Goal: Information Seeking & Learning: Find specific fact

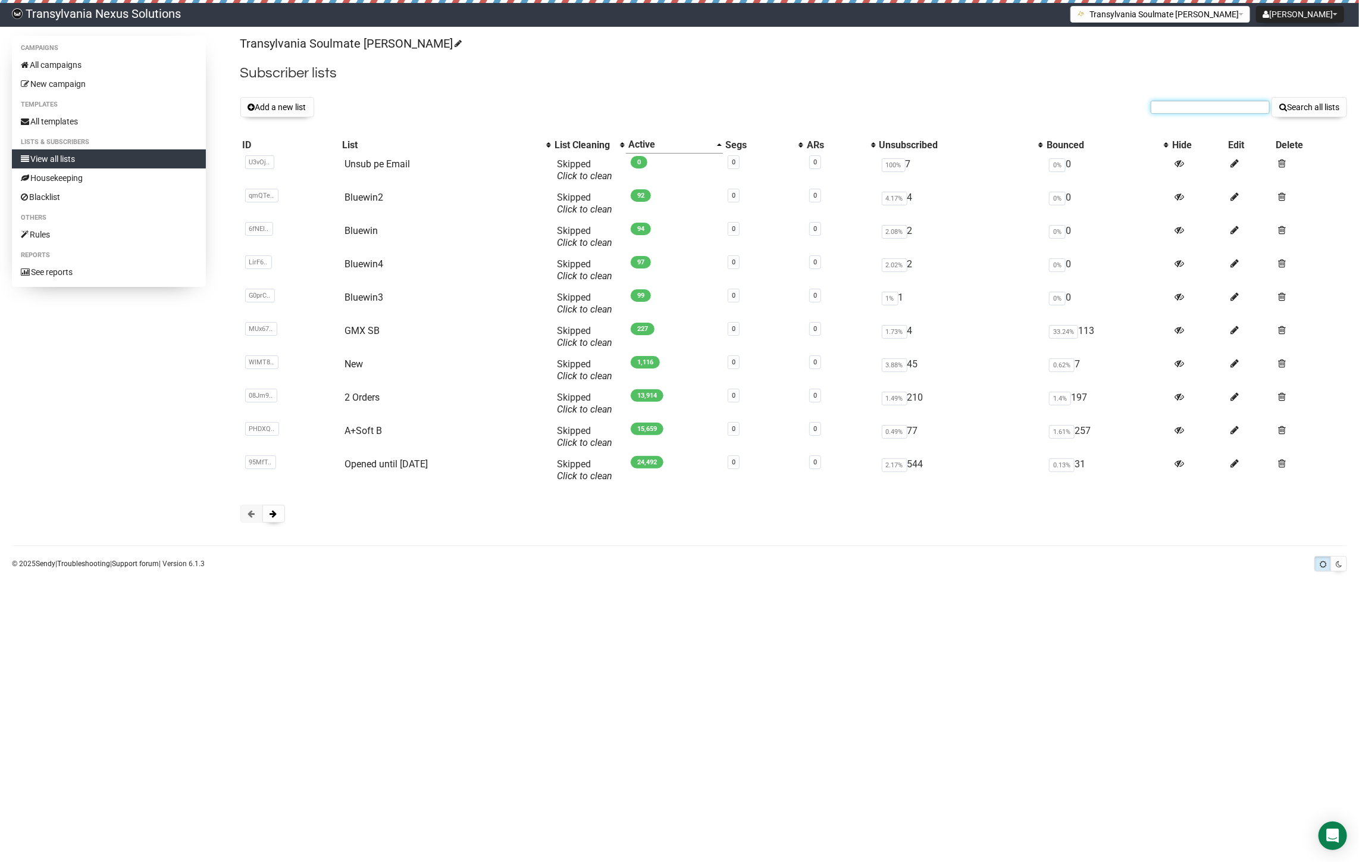
drag, startPoint x: 1167, startPoint y: 104, endPoint x: 1164, endPoint y: 109, distance: 6.1
click at [1167, 104] on input "text" at bounding box center [1210, 107] width 119 height 13
paste input "[PERSON_NAME][EMAIL_ADDRESS][PERSON_NAME][DOMAIN_NAME]"
type input "[PERSON_NAME][EMAIL_ADDRESS][PERSON_NAME][DOMAIN_NAME]"
click at [1298, 113] on button "Search all lists" at bounding box center [1310, 107] width 76 height 20
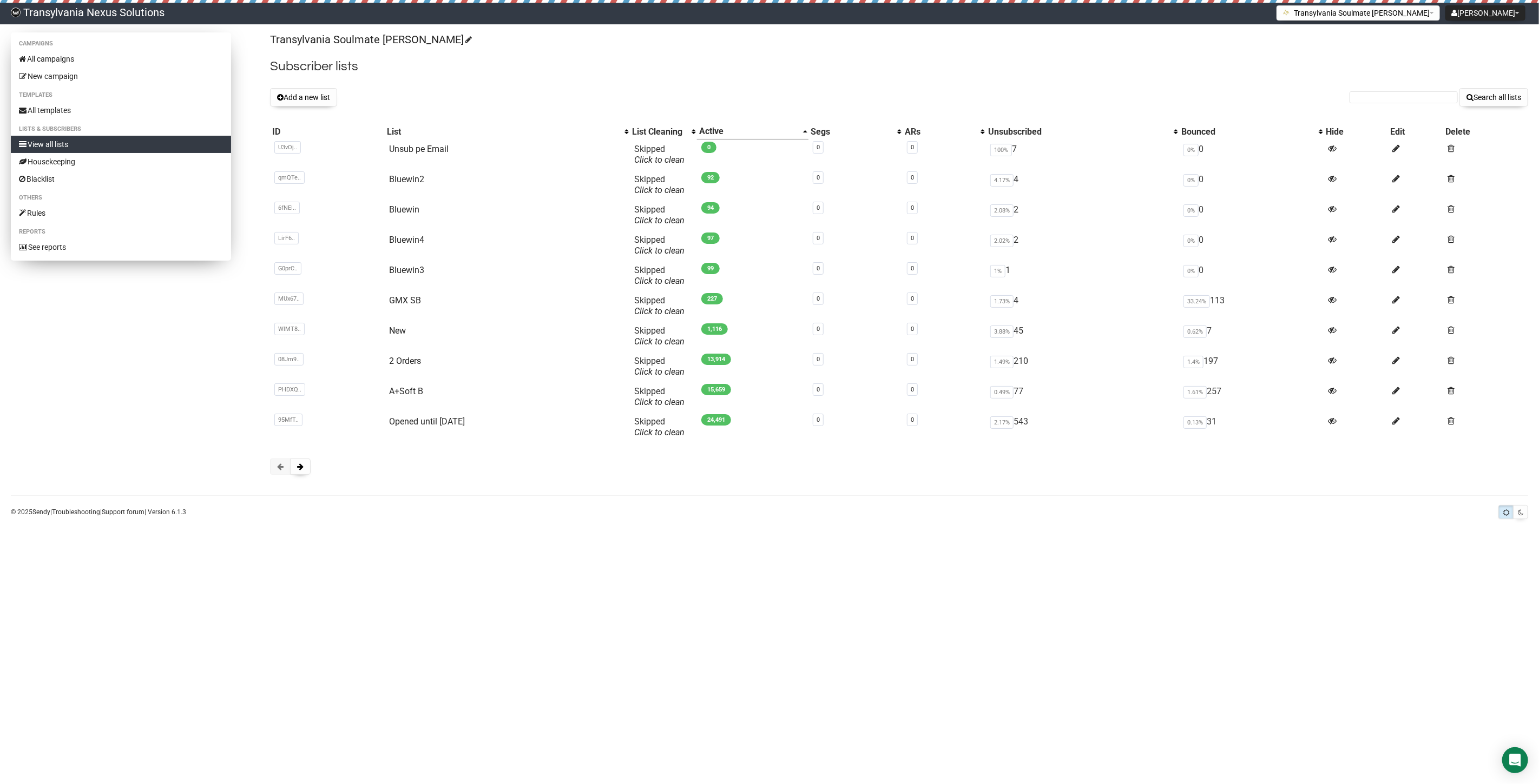
click at [53, 138] on link "View all lists" at bounding box center [121, 144] width 220 height 17
click at [1374, 104] on form "Search all lists" at bounding box center [1438, 97] width 178 height 18
click at [1385, 97] on input "text" at bounding box center [1403, 97] width 108 height 12
paste input "zwerg-xxs@web.de"
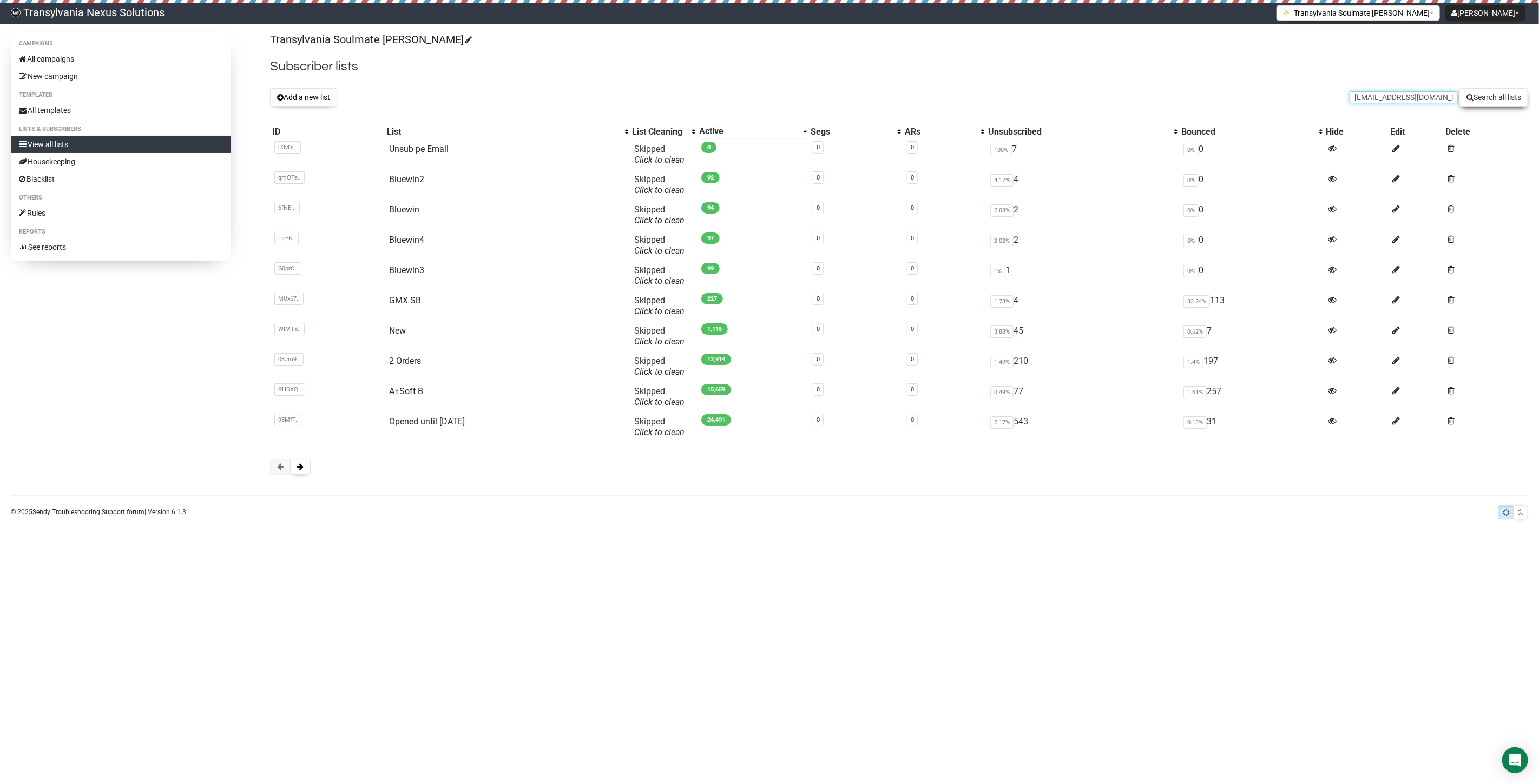
type input "zwerg-xxs@web.de"
click at [1486, 106] on button "Search all lists" at bounding box center [1494, 97] width 69 height 18
click at [1373, 100] on input "text" at bounding box center [1403, 97] width 108 height 12
paste input "zakaraite@web.de"
type input "zakaraite@web.de"
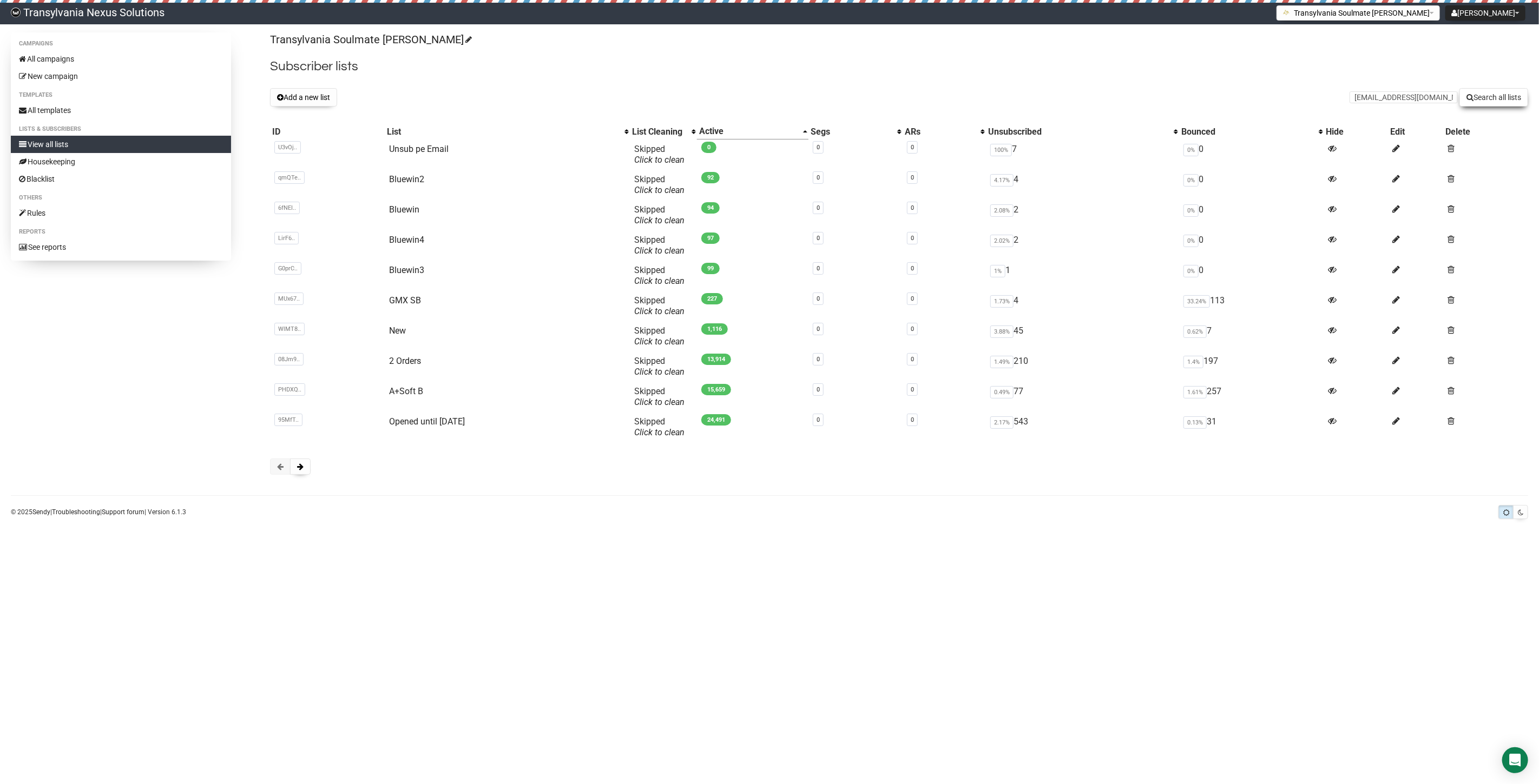
click at [1511, 95] on button "Search all lists" at bounding box center [1494, 97] width 69 height 18
click at [1349, 101] on input "text" at bounding box center [1403, 97] width 108 height 12
paste input "karina.pohlmann@gmx.net"
click at [1354, 100] on input "karina.pohlmann@gmx.net" at bounding box center [1403, 97] width 108 height 12
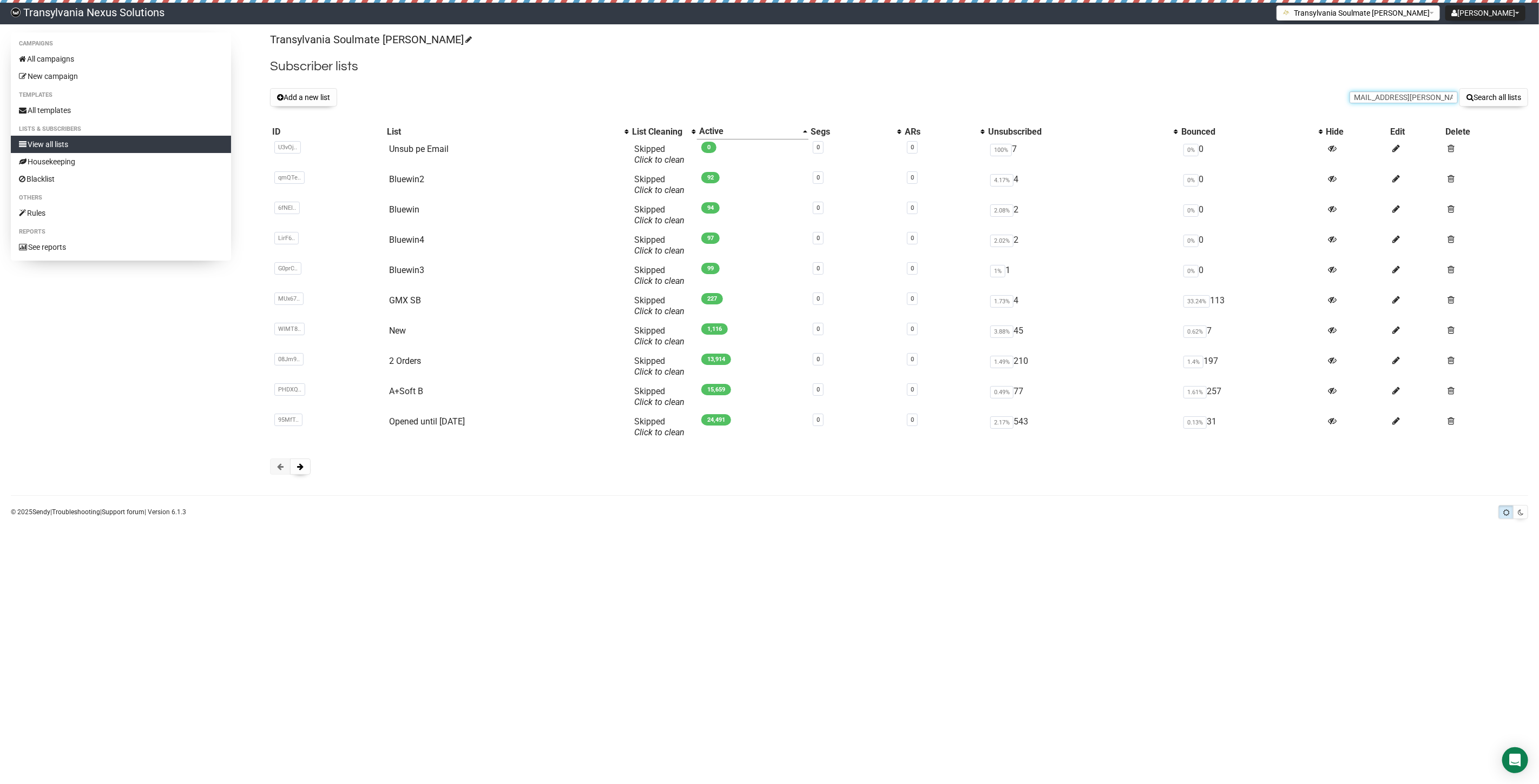
scroll to position [0, 0]
type input "karina.pohlmann@gmx.net"
click at [1489, 100] on button "Search all lists" at bounding box center [1494, 97] width 69 height 18
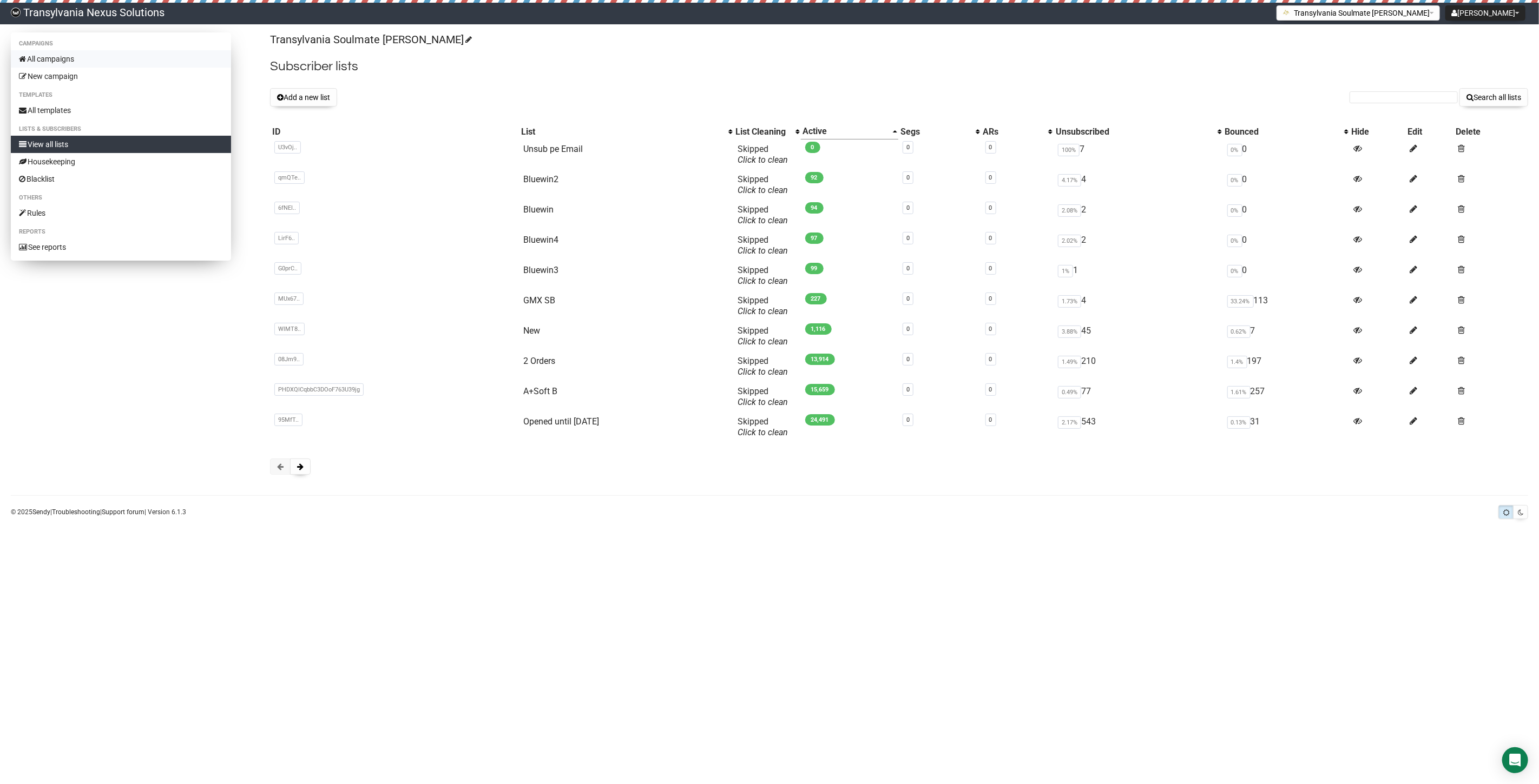
click at [53, 62] on link "All campaigns" at bounding box center [121, 58] width 220 height 17
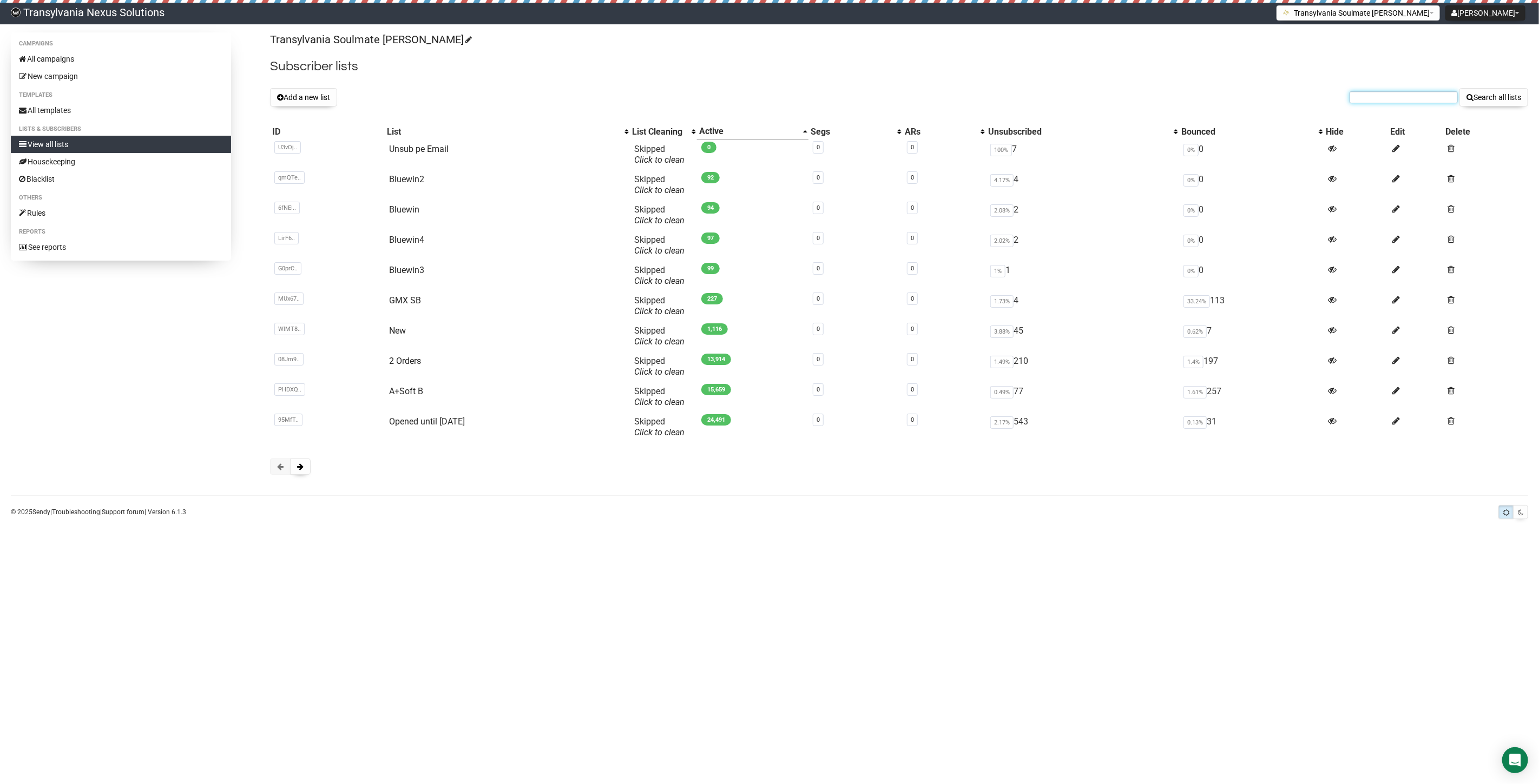
click at [1382, 98] on input "text" at bounding box center [1403, 97] width 108 height 12
paste input "dianakunath@gmx.de"
click at [1369, 100] on input "dianakunath@gmx.de" at bounding box center [1403, 97] width 108 height 12
click at [1361, 98] on input "dianakunath@gmx.de" at bounding box center [1403, 97] width 108 height 12
type input "dianakunath@gmx.de"
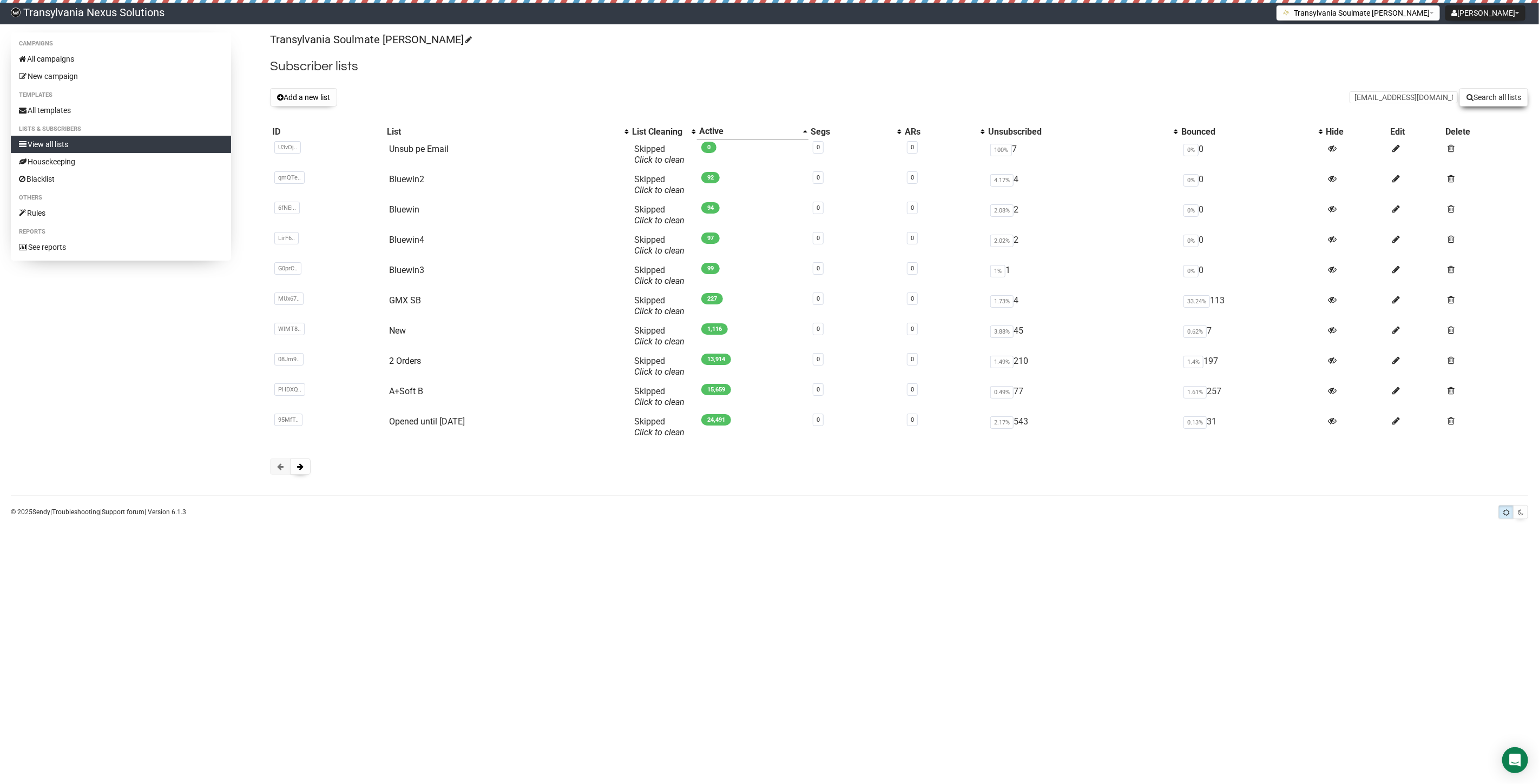
click at [1501, 90] on button "Search all lists" at bounding box center [1494, 97] width 69 height 18
click at [1356, 99] on input "text" at bounding box center [1403, 97] width 108 height 12
paste input "lil_li27@yahoo.de"
type input "lil_li27@yahoo.de"
click at [1475, 95] on button "Search all lists" at bounding box center [1494, 97] width 69 height 18
